Goal: Communication & Community: Answer question/provide support

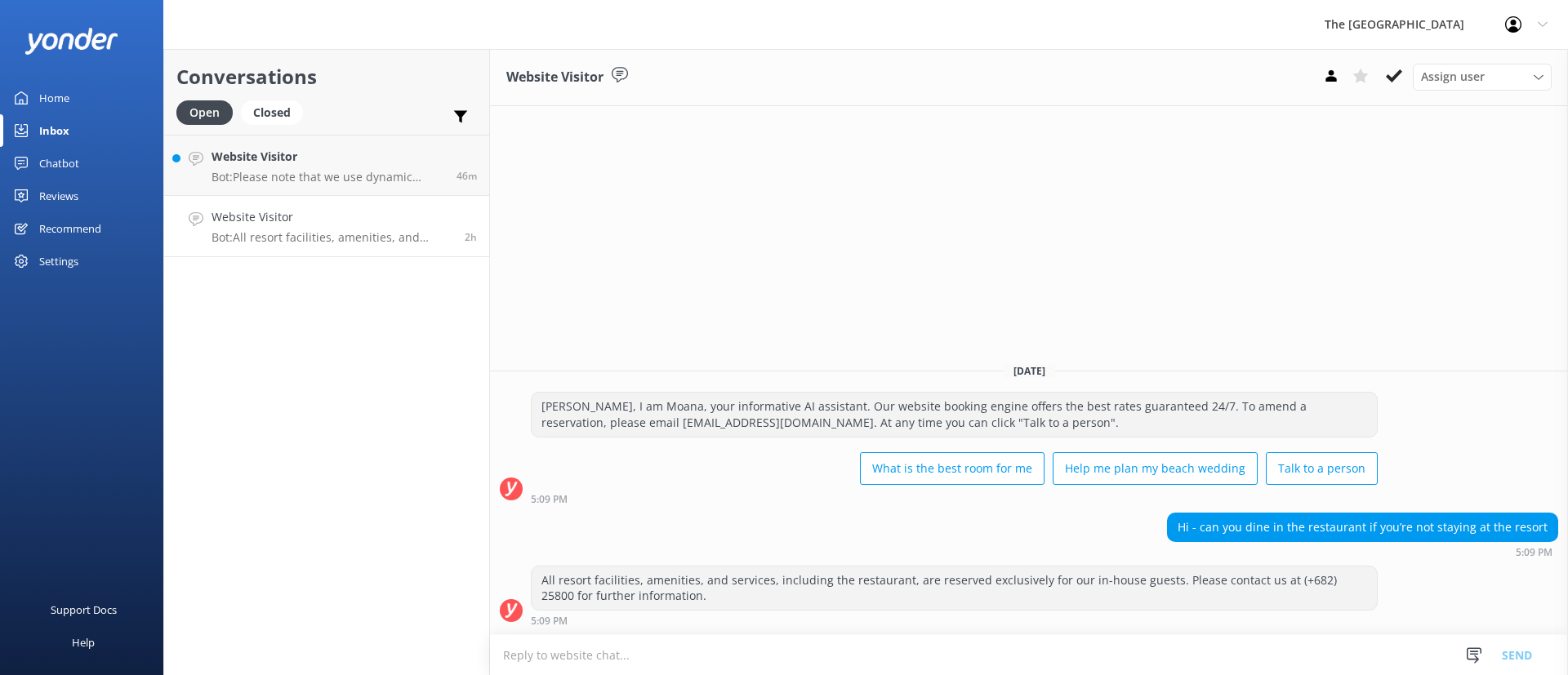
click at [285, 238] on p "Bot: All resort facilities, amenities, and services, including the restaurant, …" at bounding box center [331, 238] width 241 height 15
click at [1391, 79] on use at bounding box center [1394, 76] width 16 height 13
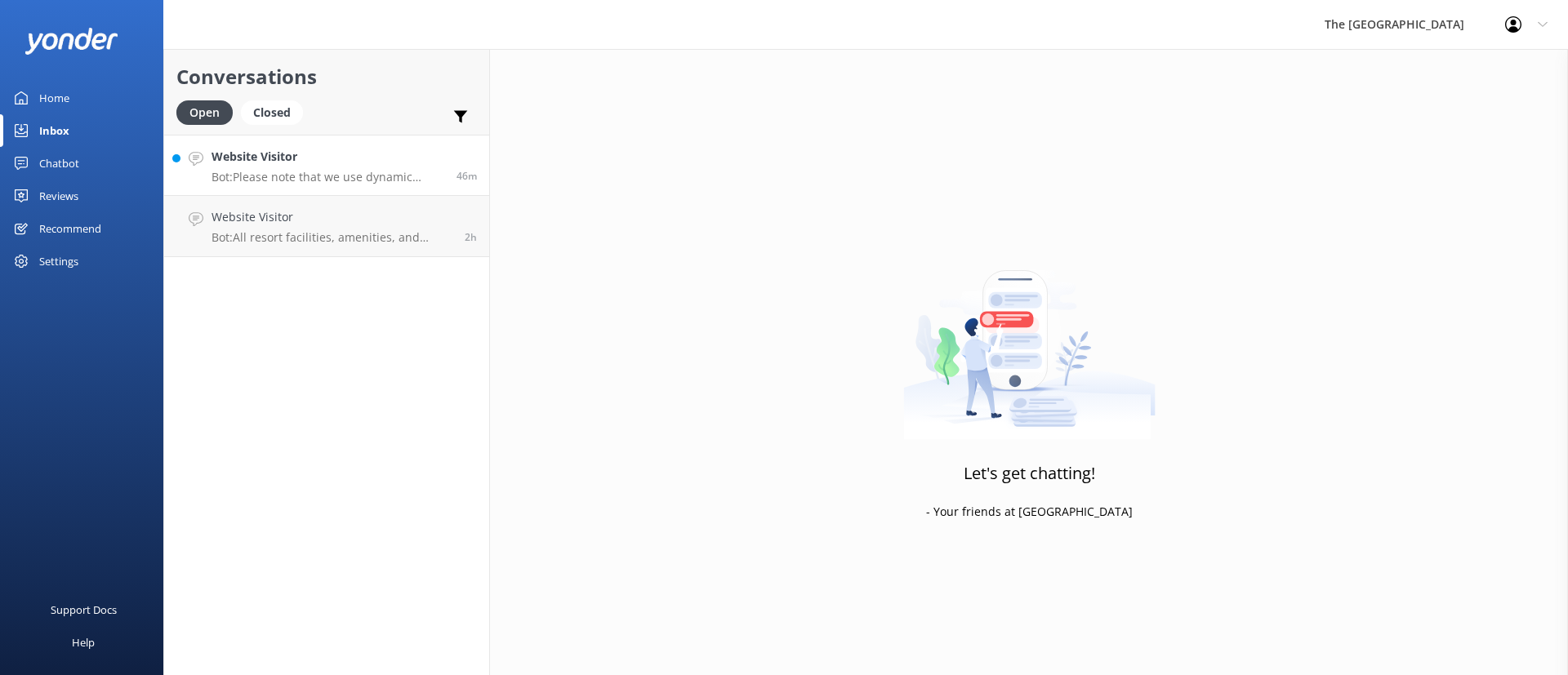
click at [354, 174] on p "Bot: Please note that we use dynamic pricing, which means our rates change depe…" at bounding box center [327, 177] width 232 height 15
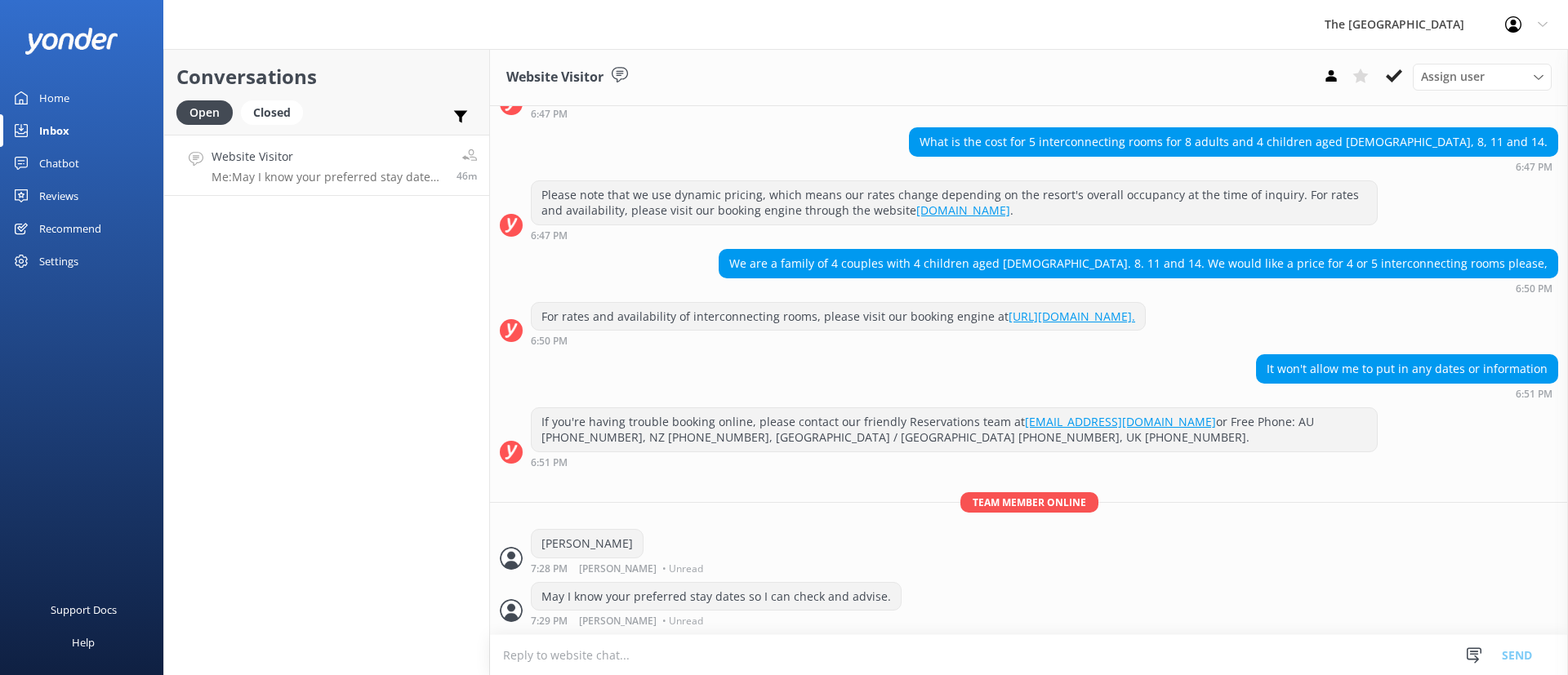
scroll to position [158, 0]
click at [1396, 72] on icon at bounding box center [1394, 76] width 16 height 16
